Goal: Find specific page/section: Find specific page/section

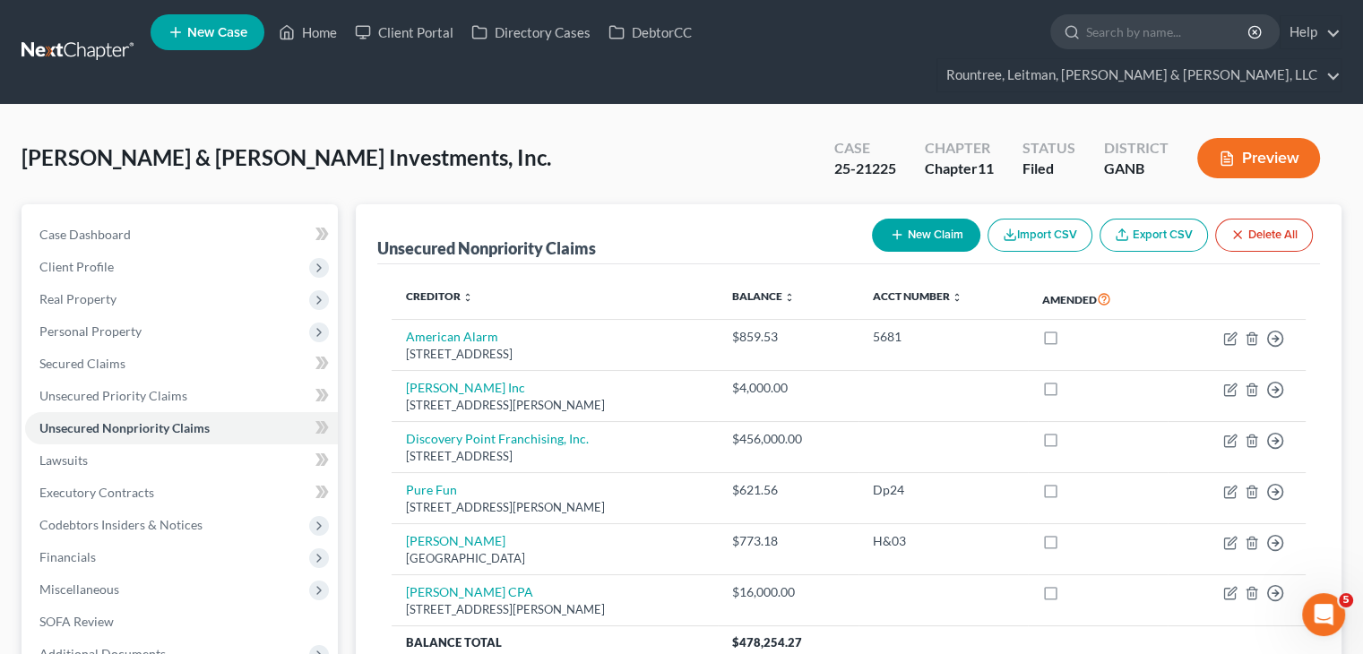
click at [276, 144] on span "[PERSON_NAME] & [PERSON_NAME] Investments, Inc." at bounding box center [287, 157] width 530 height 26
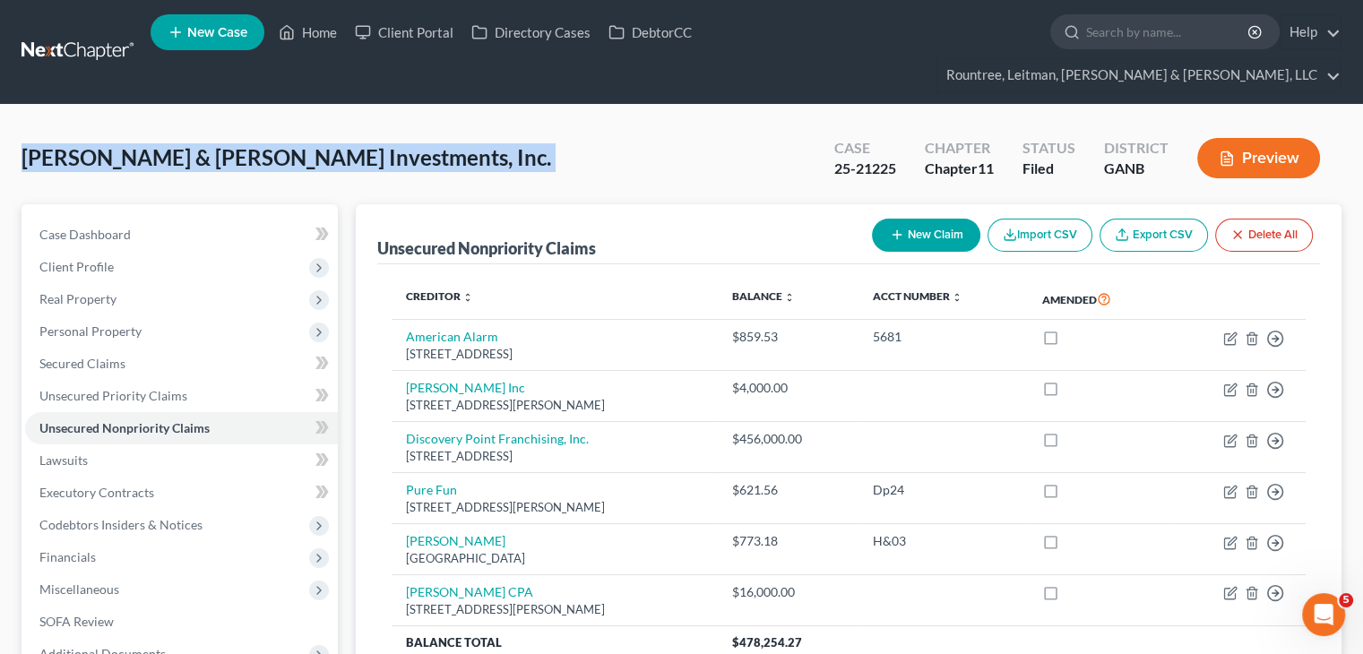
click at [276, 144] on span "[PERSON_NAME] & [PERSON_NAME] Investments, Inc." at bounding box center [287, 157] width 530 height 26
click at [341, 143] on div "[PERSON_NAME] & [PERSON_NAME] Investments, Inc. Upgraded Case 25-21225 Chapter …" at bounding box center [682, 165] width 1320 height 78
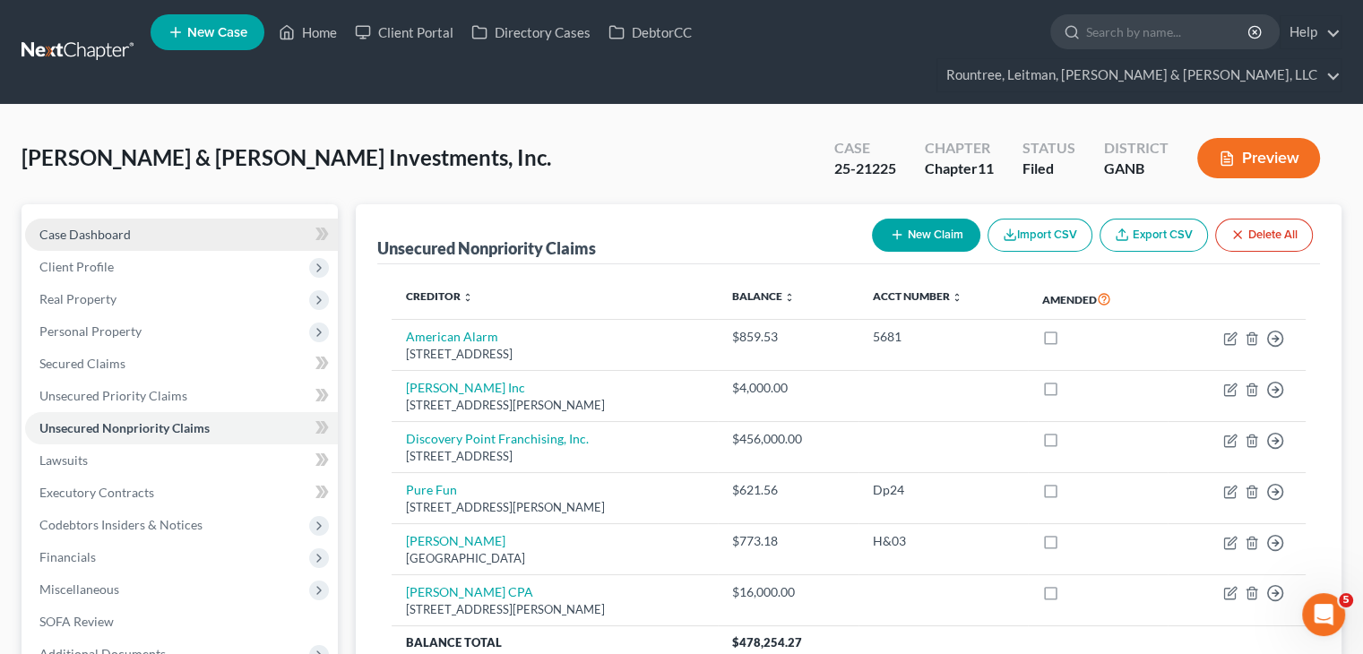
click at [147, 219] on link "Case Dashboard" at bounding box center [181, 235] width 313 height 32
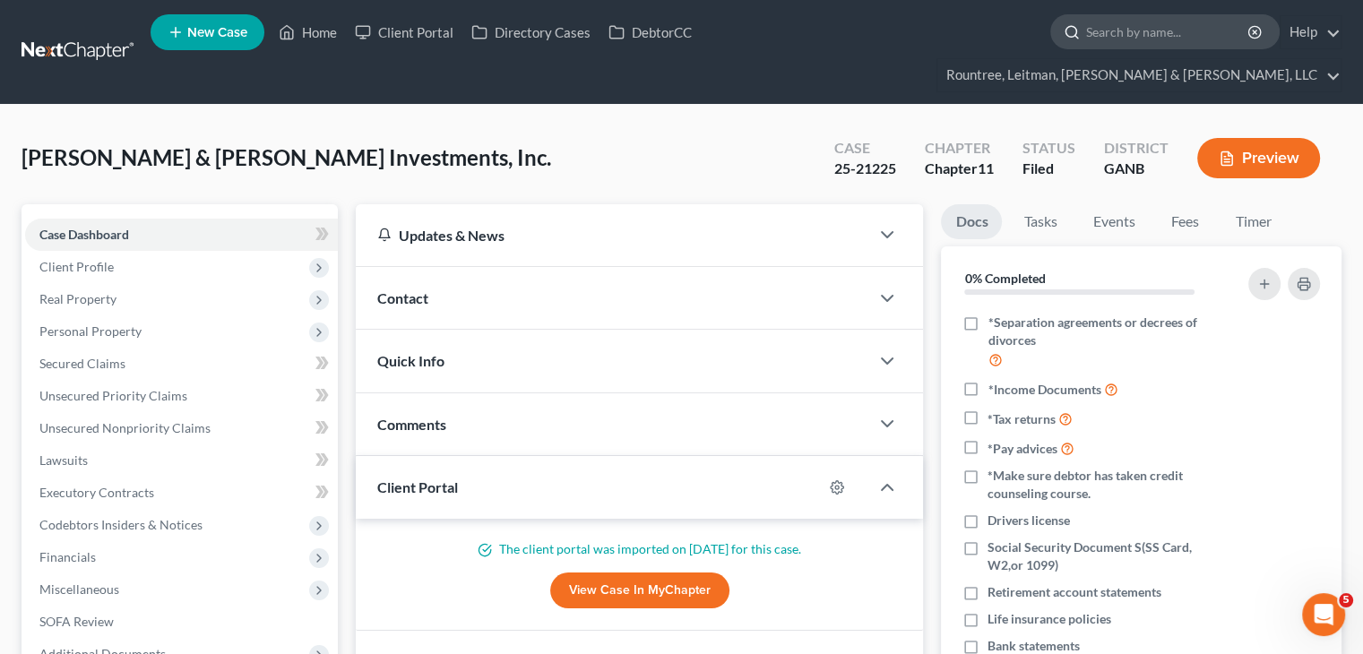
click at [1086, 34] on input "search" at bounding box center [1168, 31] width 164 height 33
click at [99, 36] on link at bounding box center [79, 52] width 115 height 32
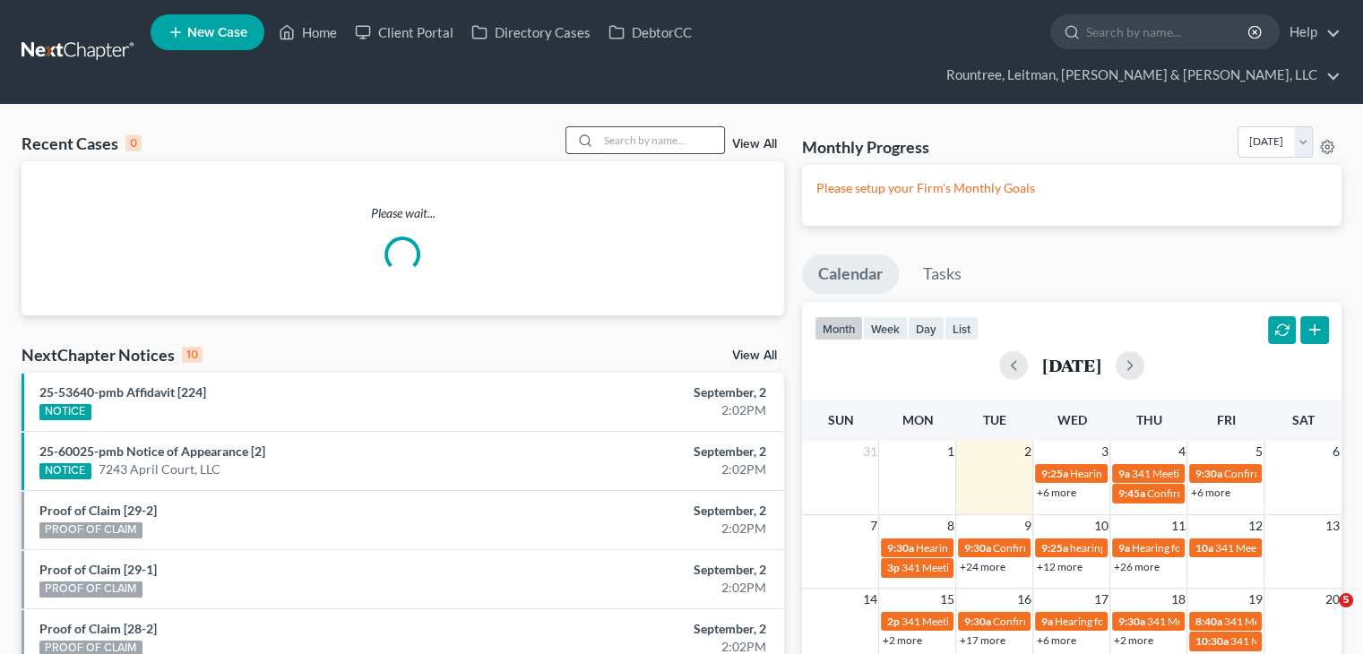
click at [646, 127] on input "search" at bounding box center [661, 140] width 125 height 26
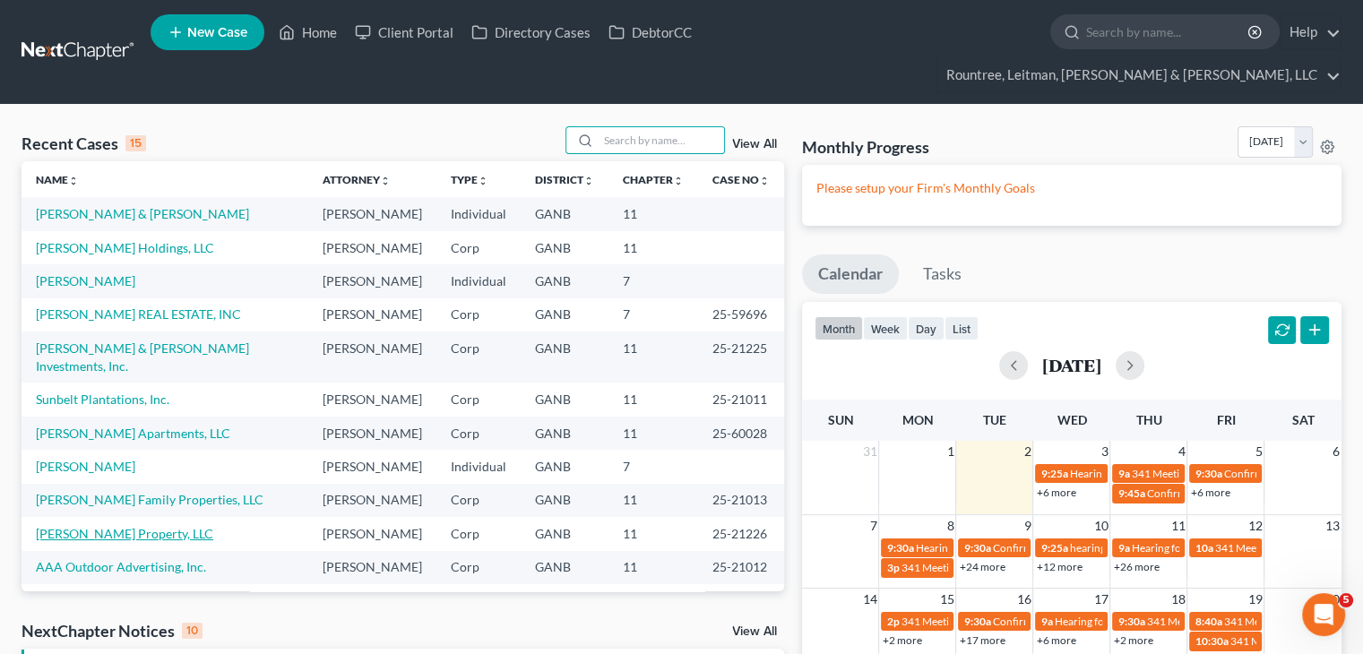
click at [91, 526] on link "Rylie Davis Property, LLC" at bounding box center [124, 533] width 177 height 15
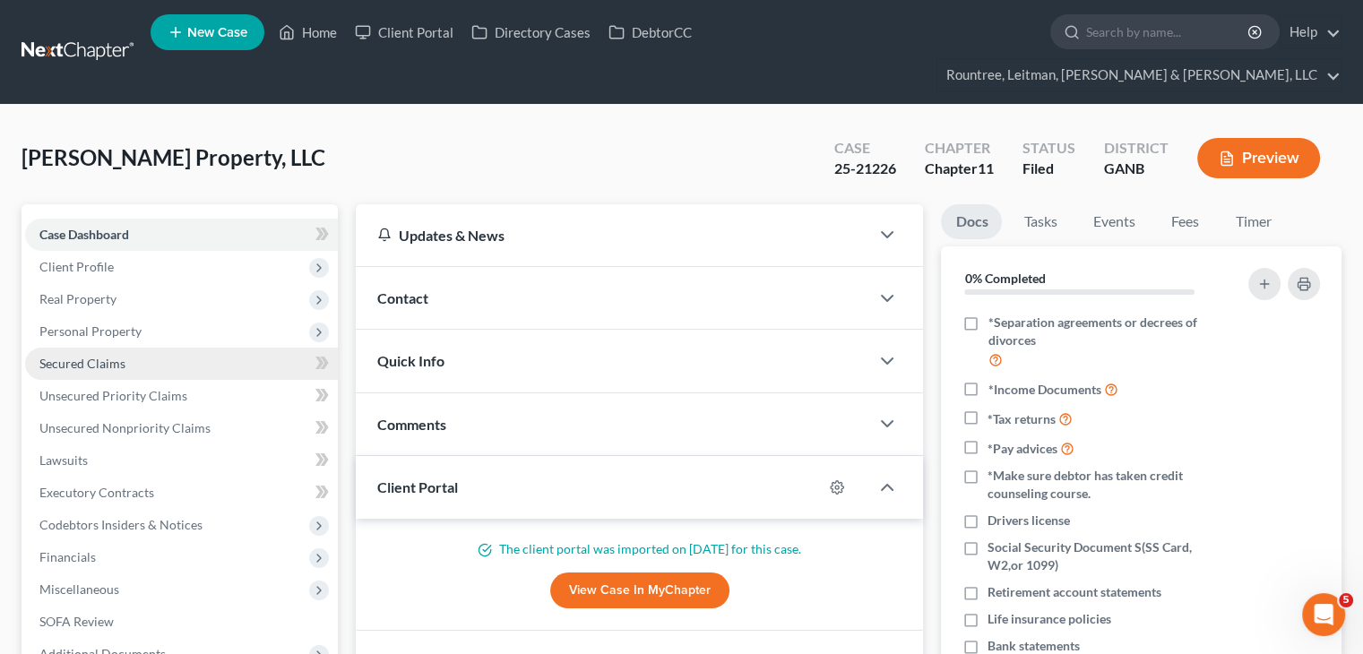
click at [111, 356] on span "Secured Claims" at bounding box center [82, 363] width 86 height 15
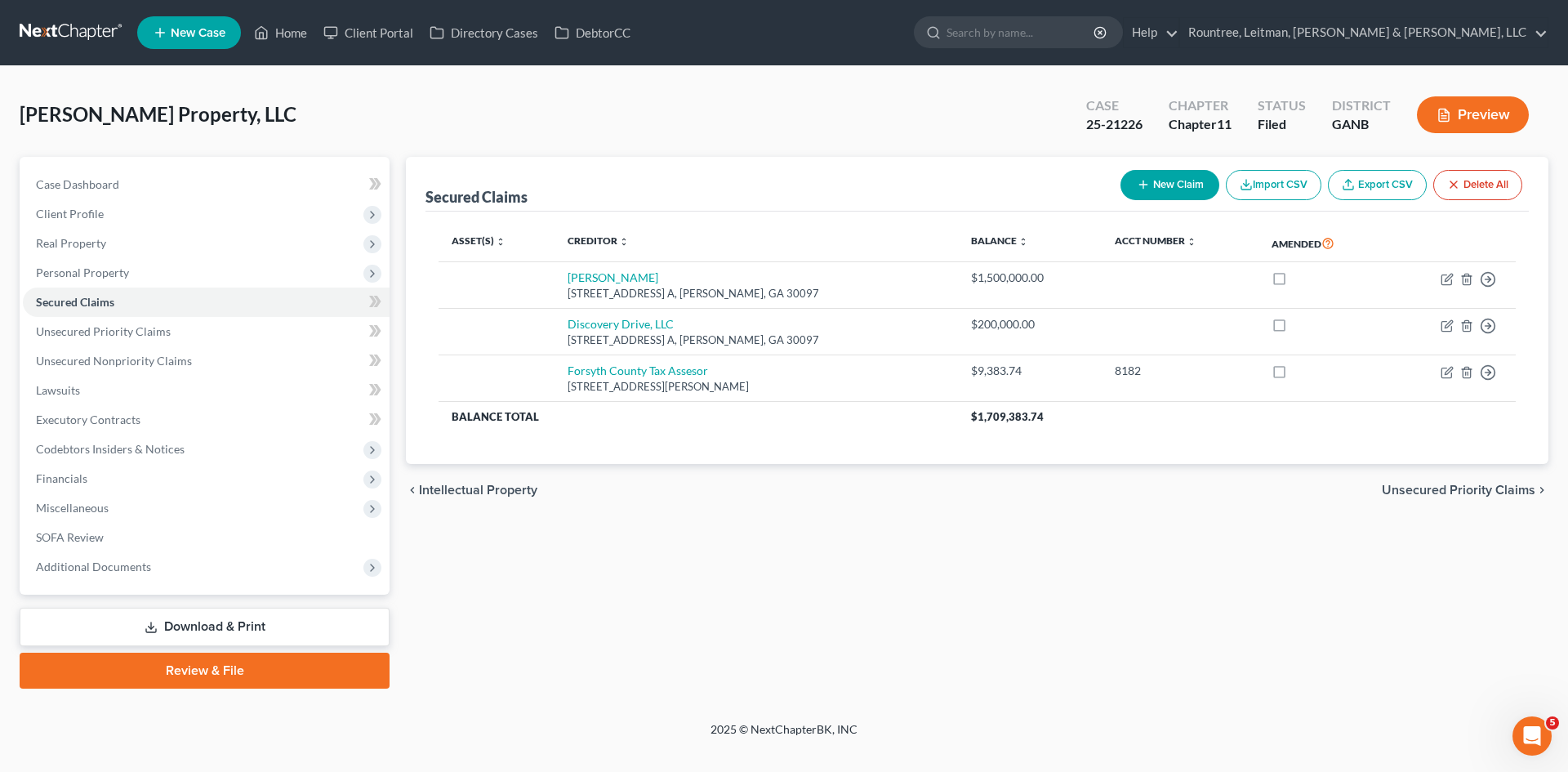
click at [94, 32] on link at bounding box center [72, 33] width 105 height 29
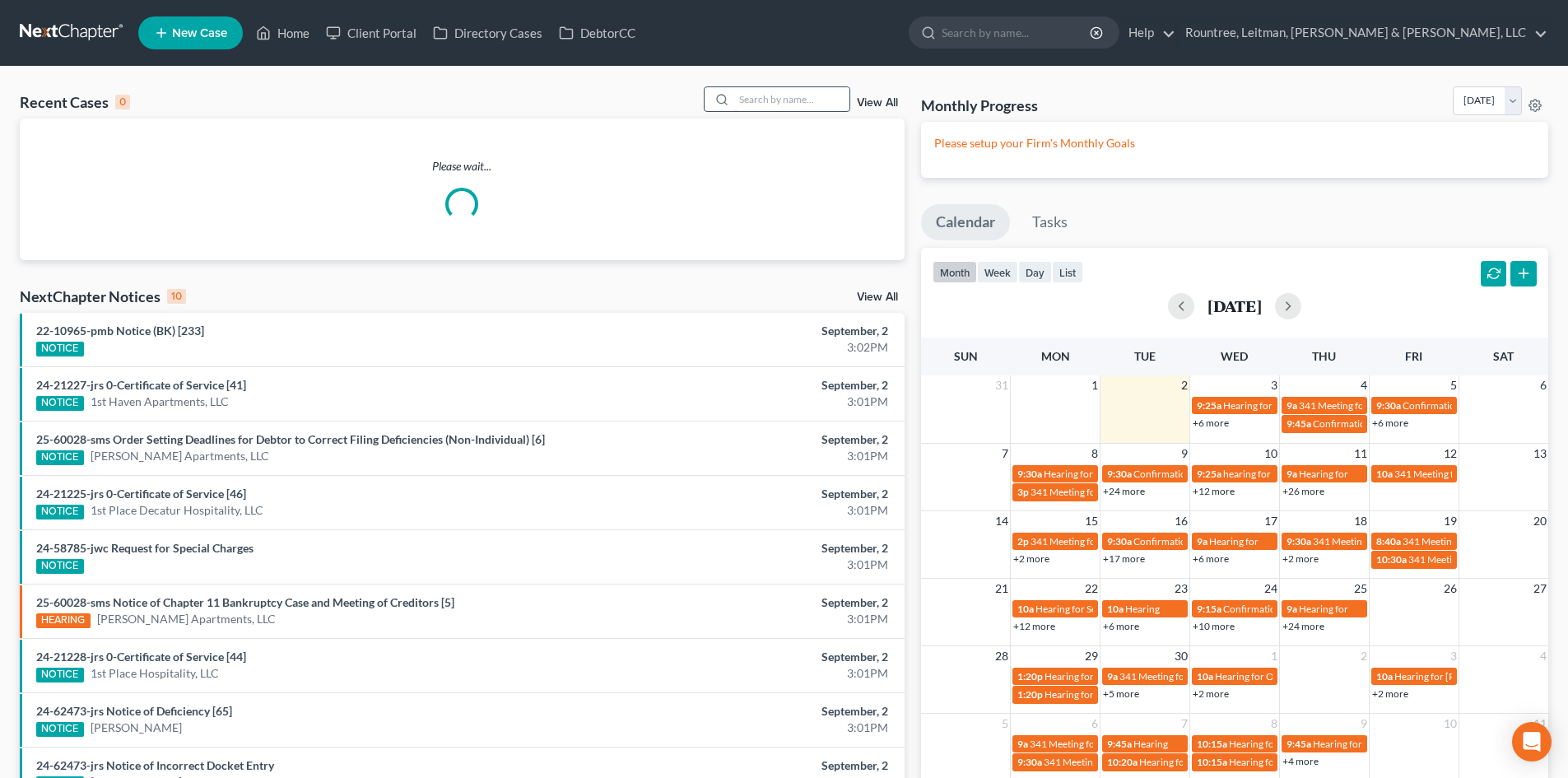
click at [757, 95] on input "search" at bounding box center [791, 99] width 115 height 24
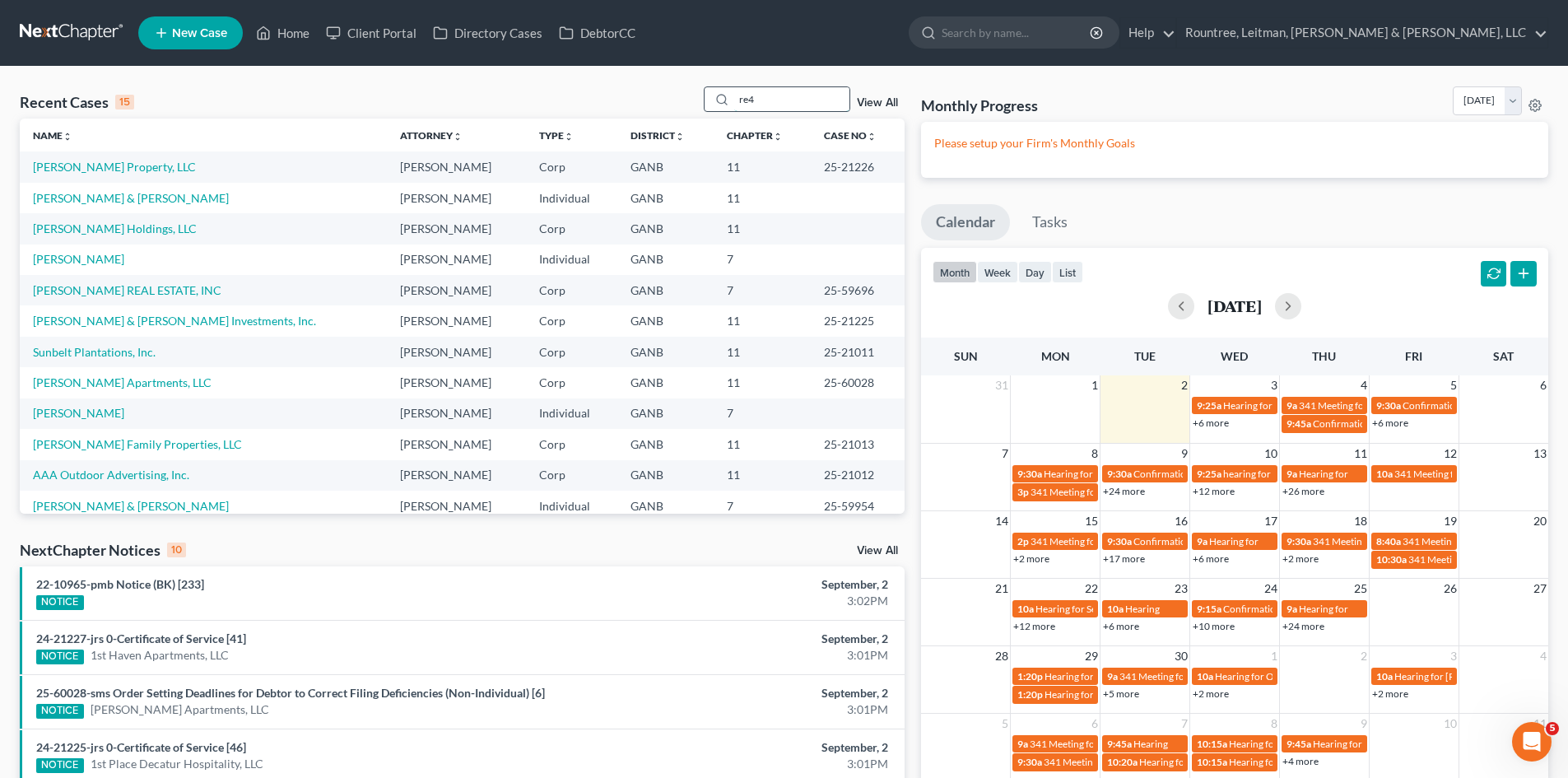
type input "re4"
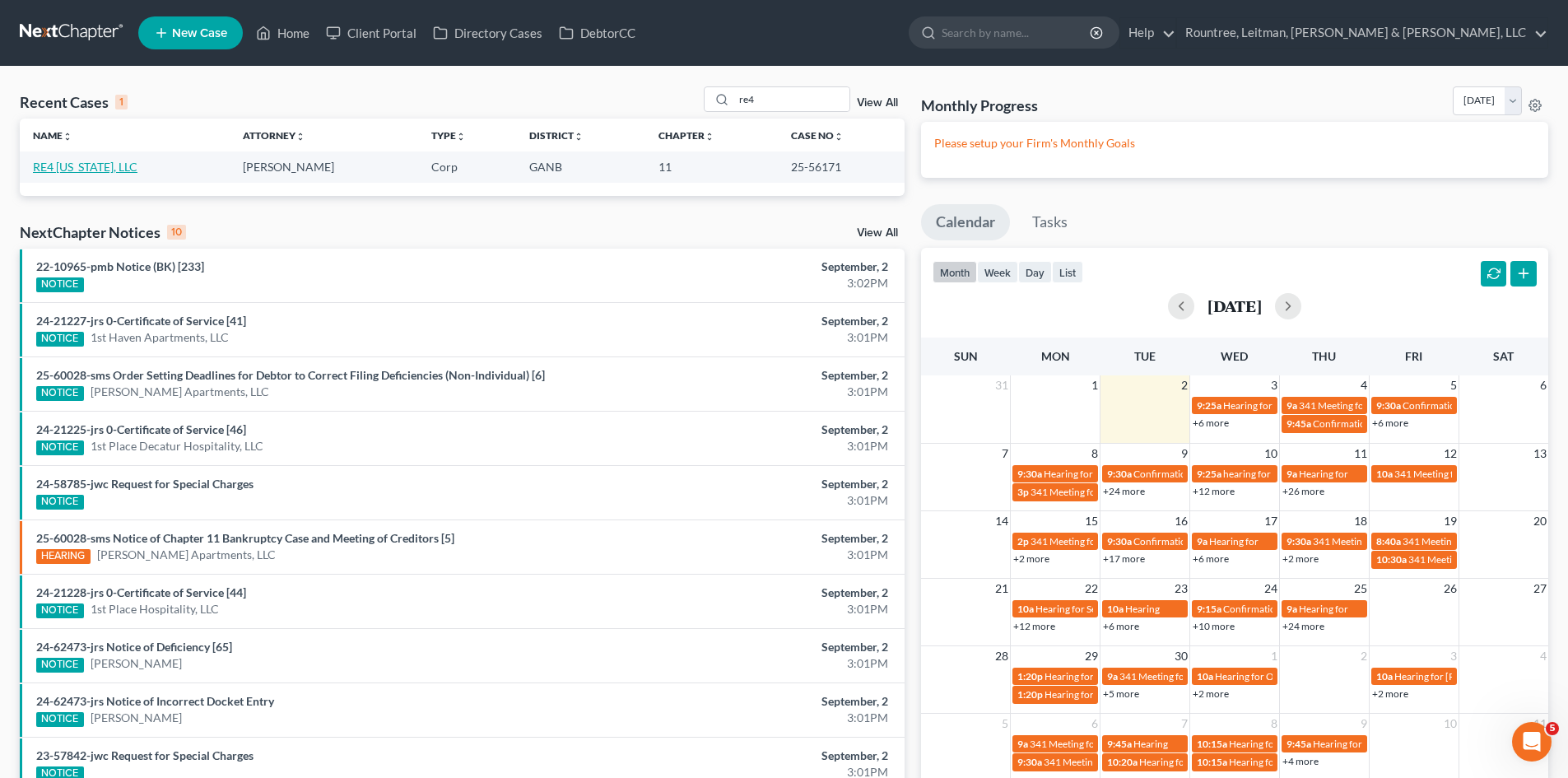
click at [74, 168] on link "RE4 Georgia, LLC" at bounding box center [85, 166] width 105 height 14
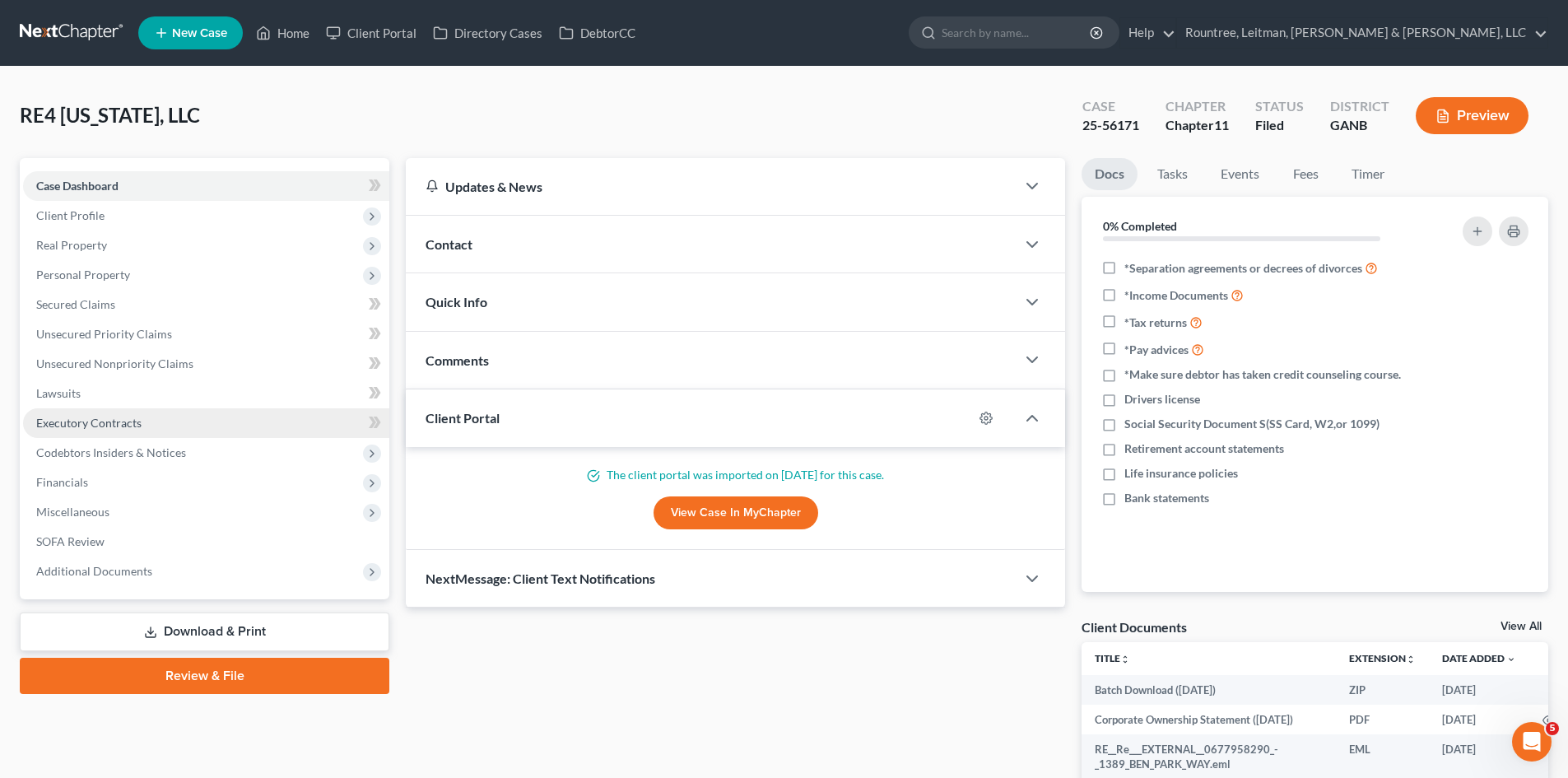
click at [80, 426] on span "Executory Contracts" at bounding box center [88, 423] width 106 height 14
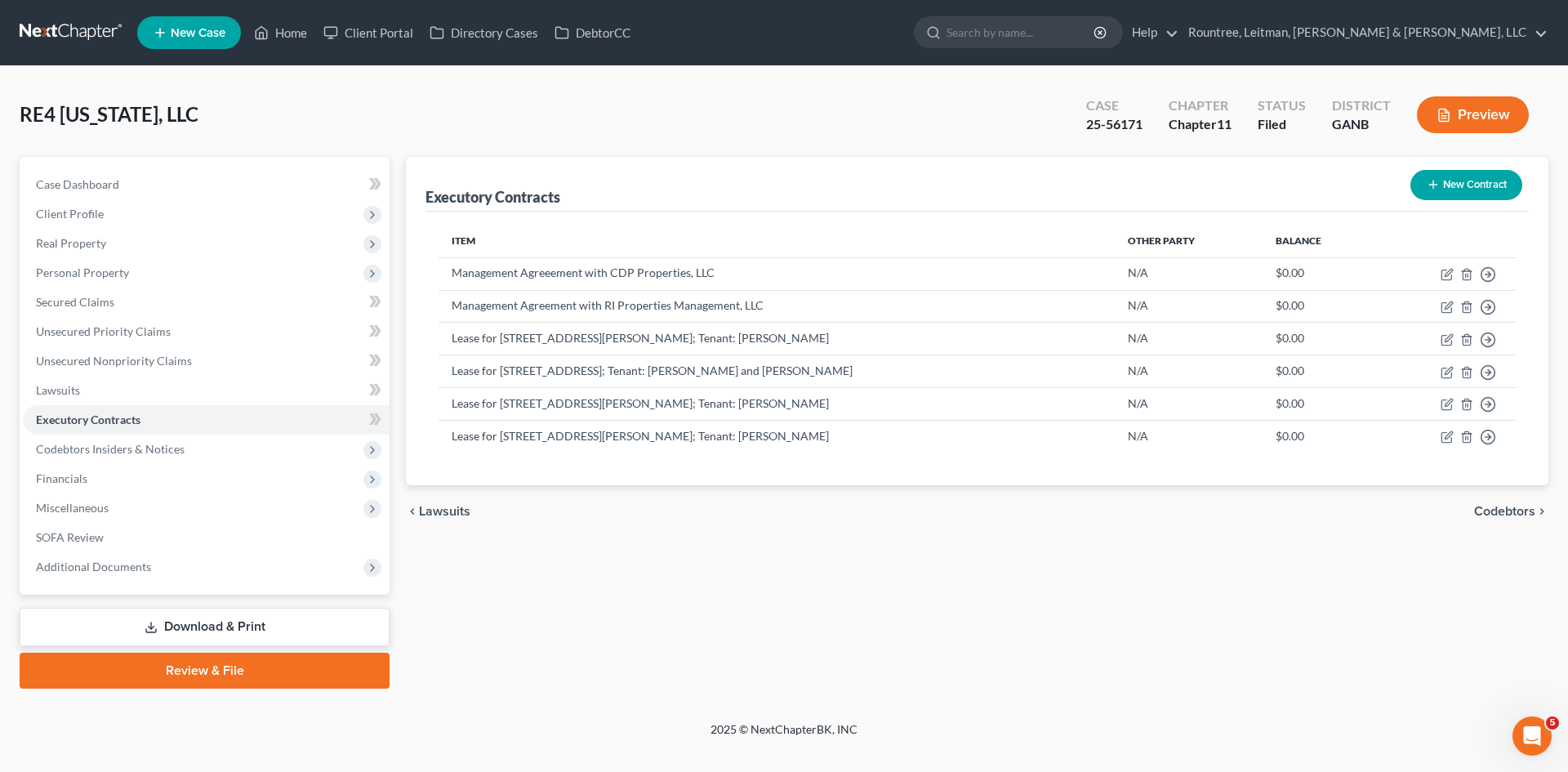
click at [800, 595] on div "Executory Contracts New Contract Item Other Party Balance Management Agreeement…" at bounding box center [977, 422] width 1159 height 531
